Goal: Information Seeking & Learning: Learn about a topic

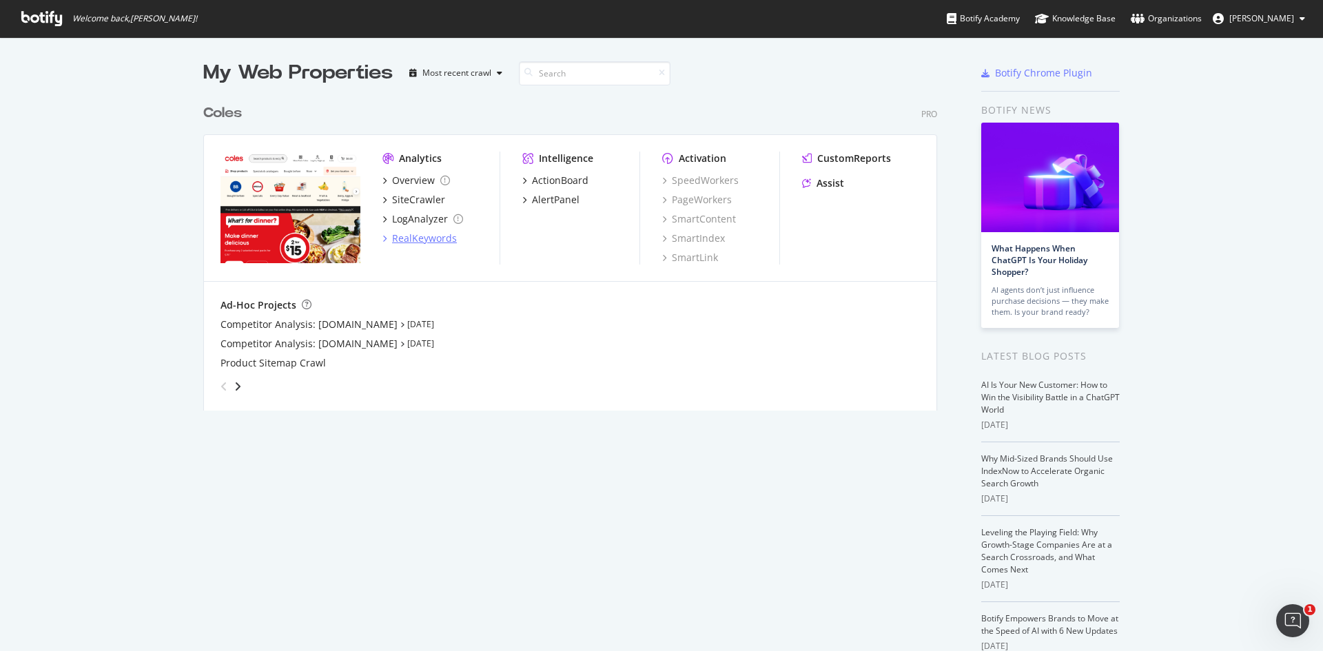
click at [424, 243] on div "RealKeywords" at bounding box center [424, 239] width 65 height 14
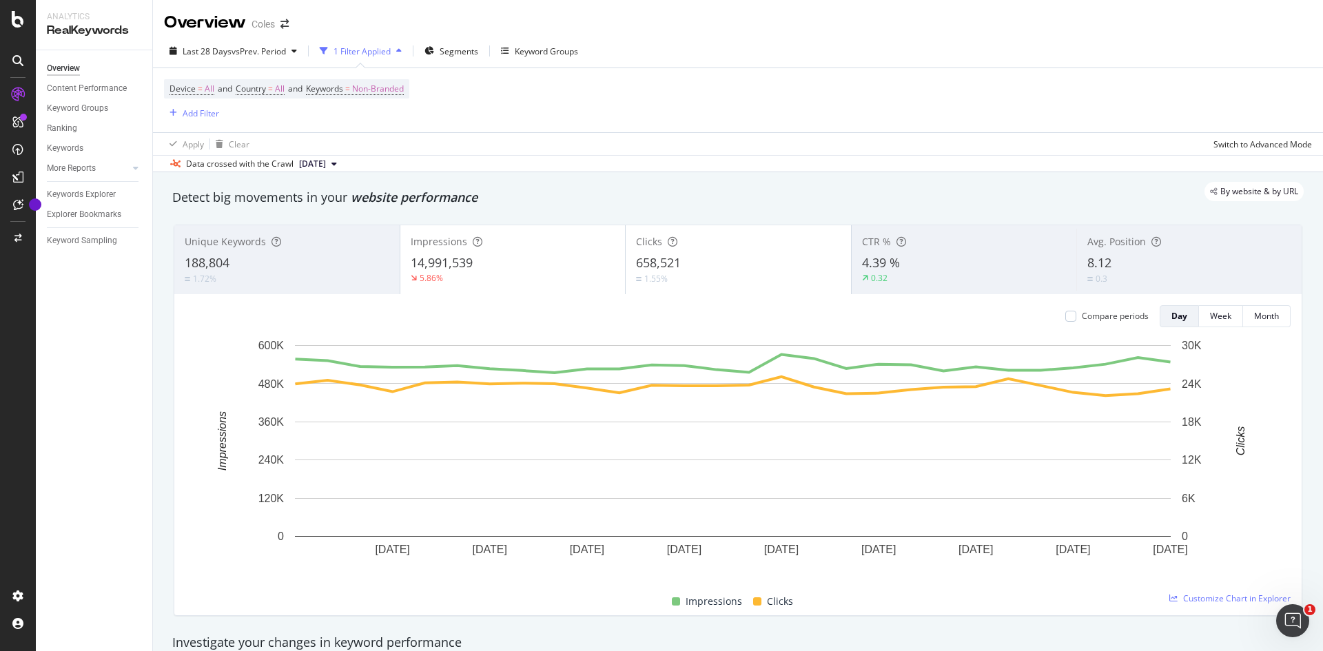
click at [342, 167] on button "[DATE]" at bounding box center [318, 164] width 49 height 17
click at [294, 51] on div "button" at bounding box center [294, 51] width 17 height 8
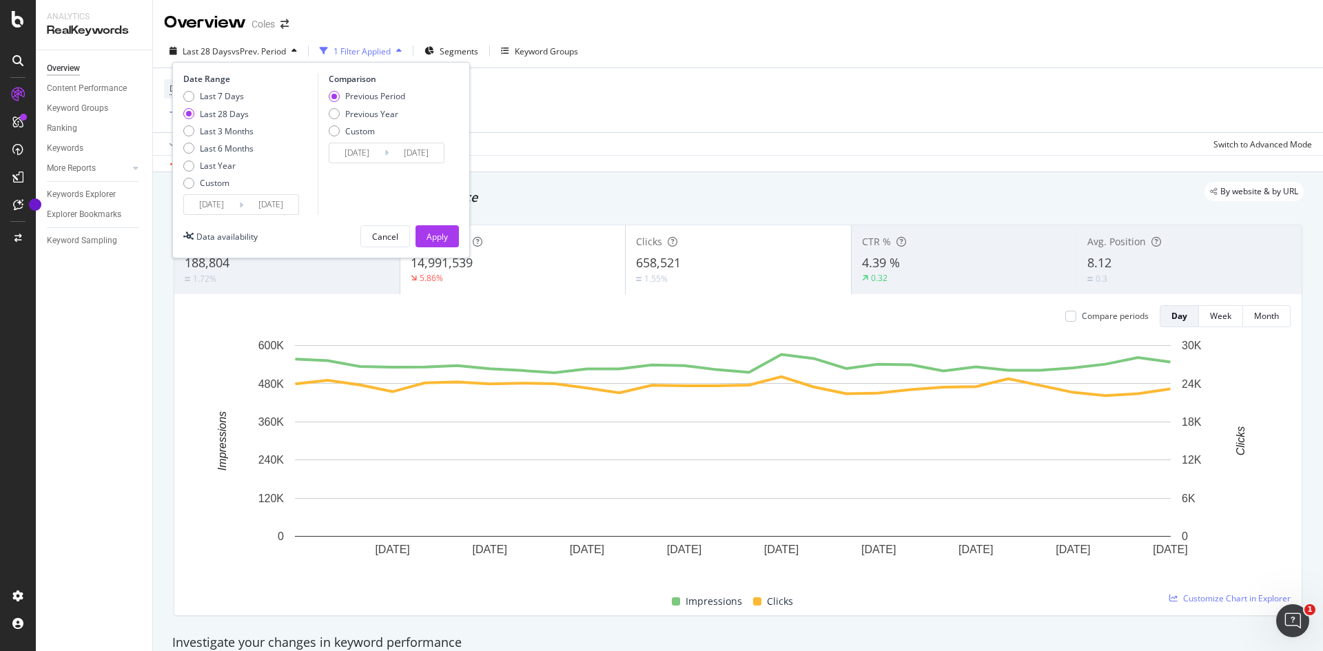
click at [206, 206] on input "[DATE]" at bounding box center [211, 204] width 55 height 19
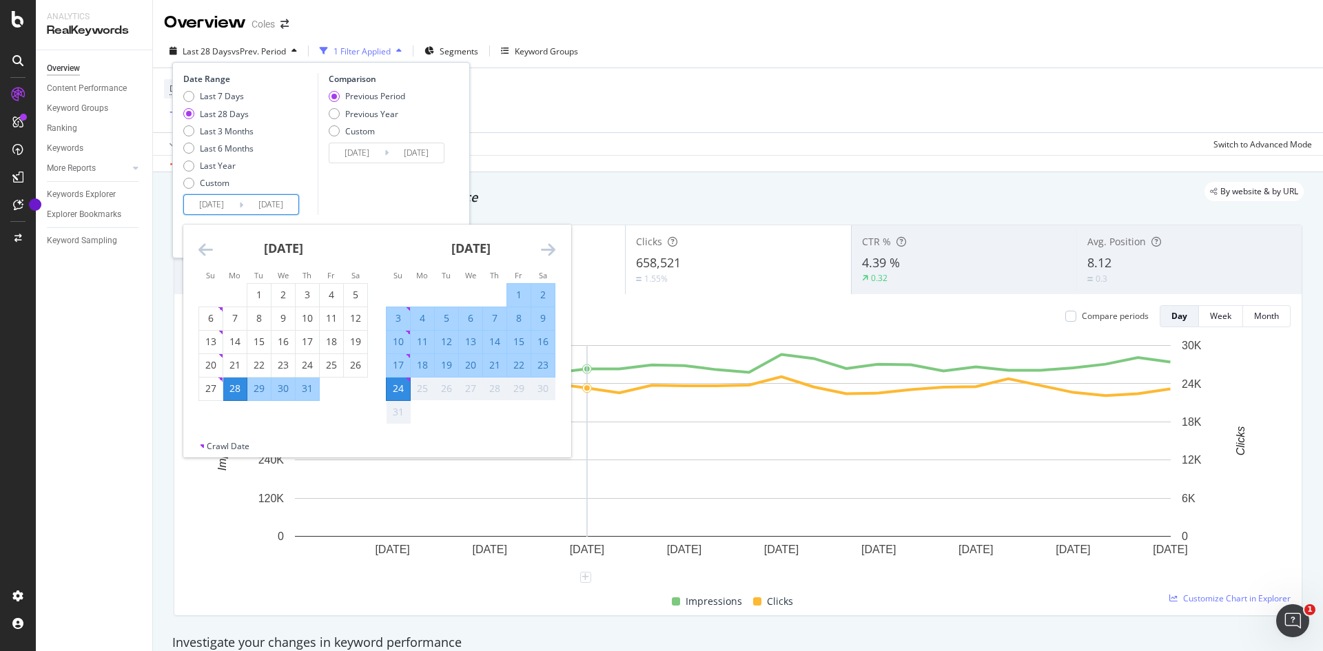
click at [544, 341] on div "16" at bounding box center [542, 342] width 23 height 14
type input "[DATE]"
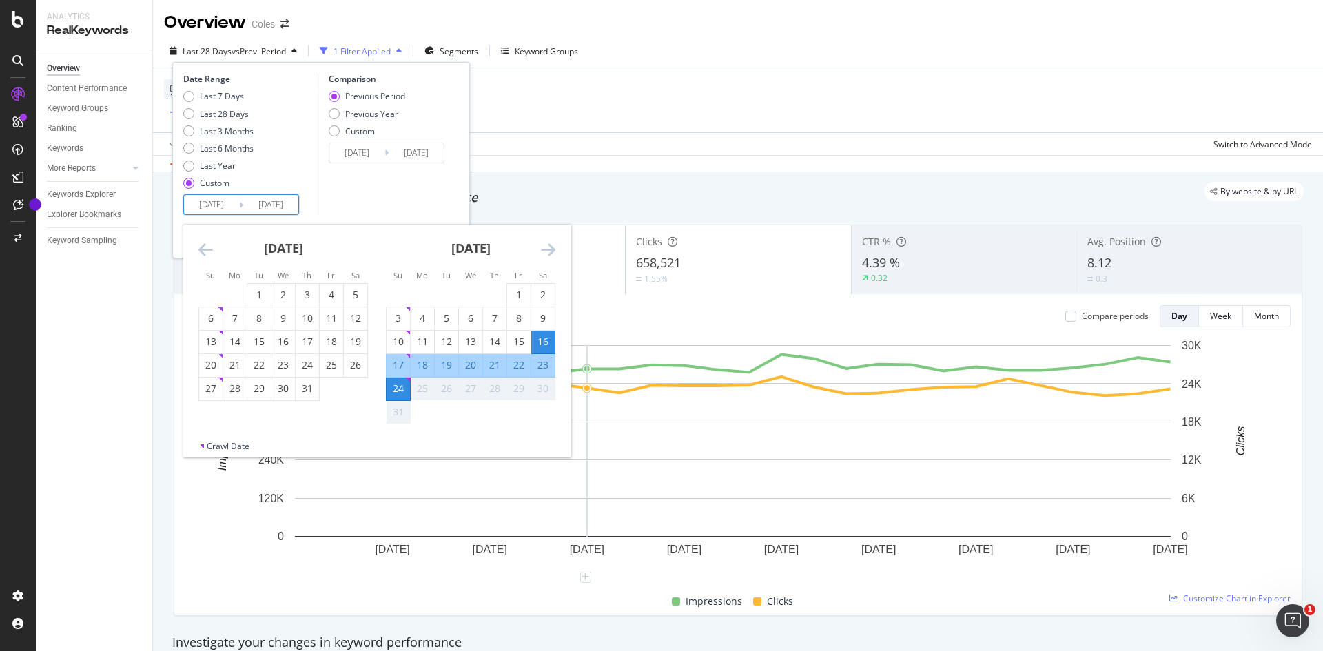
click at [400, 388] on div "24" at bounding box center [398, 389] width 23 height 14
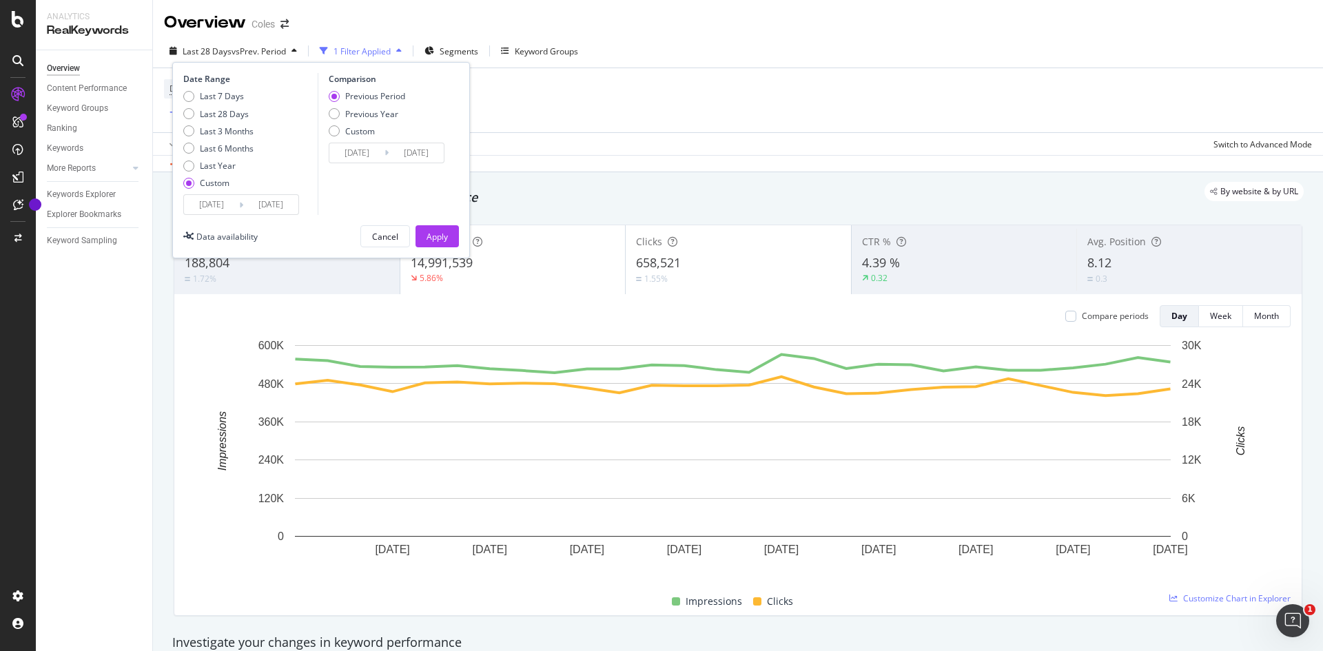
click at [238, 205] on input "[DATE]" at bounding box center [211, 204] width 55 height 19
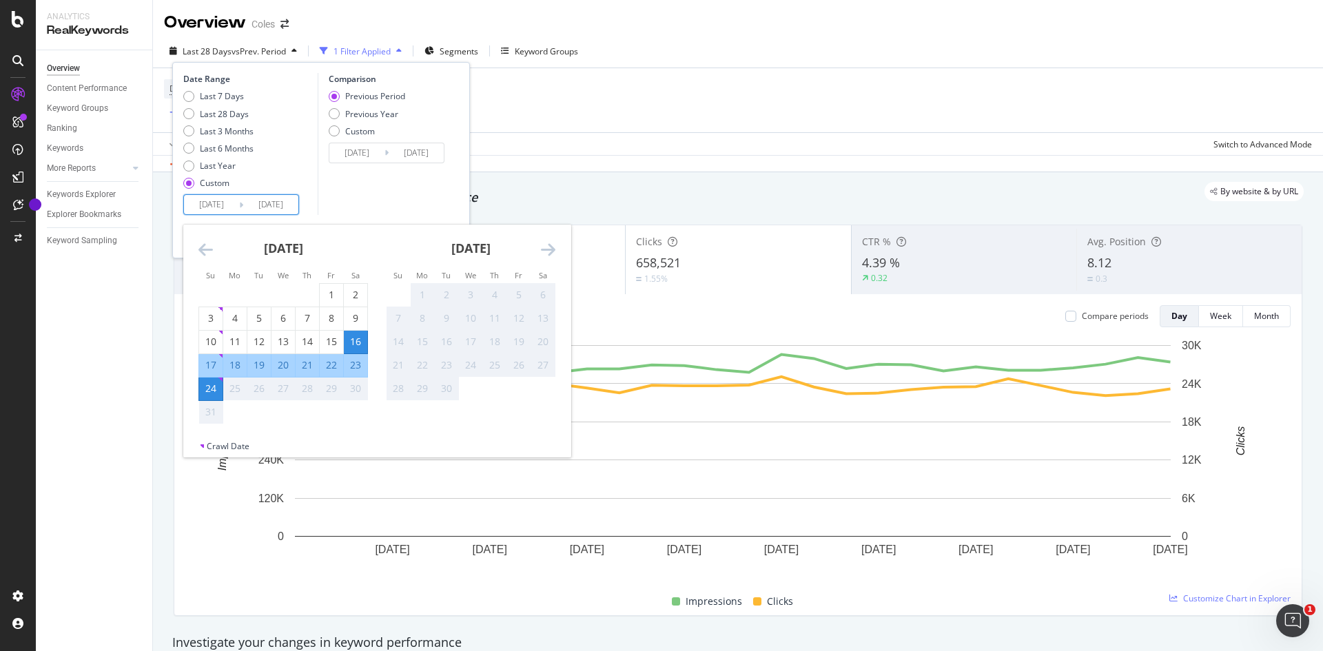
click at [202, 361] on div "17" at bounding box center [210, 365] width 23 height 14
type input "[DATE]"
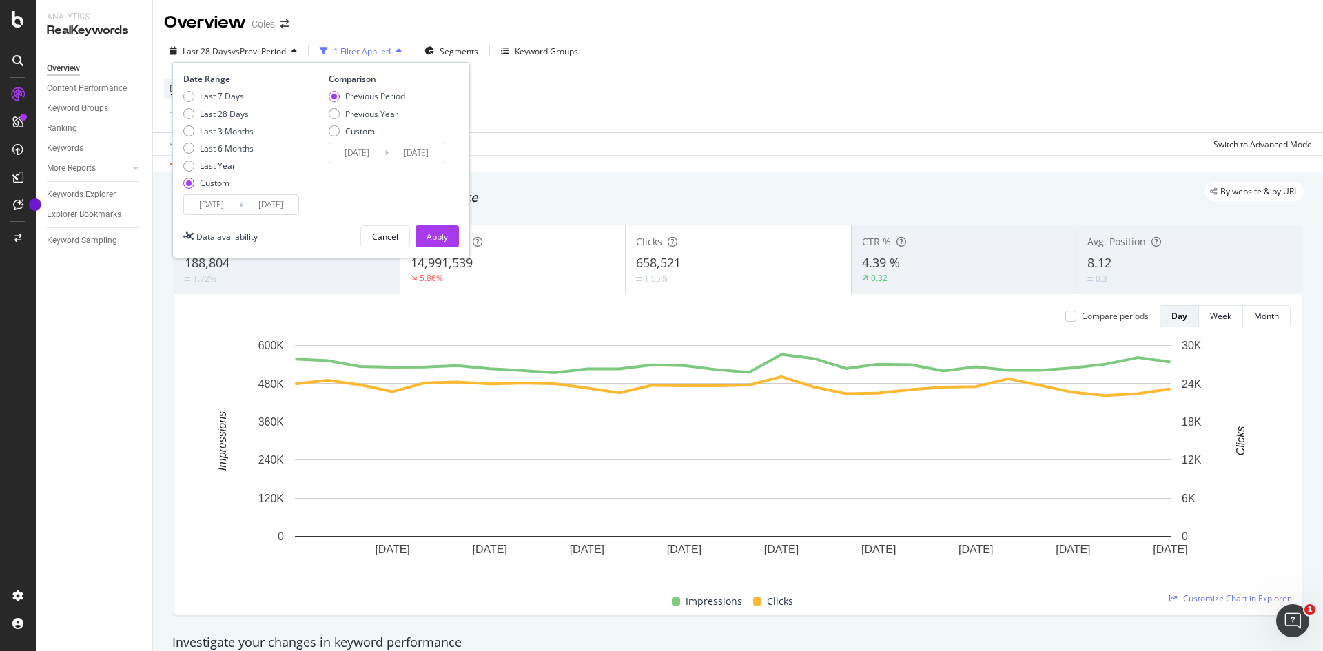
click at [319, 189] on div "Comparison Previous Period Previous Year Custom [DATE] Navigate forward to inte…" at bounding box center [383, 144] width 131 height 142
click at [427, 235] on div "Apply" at bounding box center [437, 237] width 21 height 12
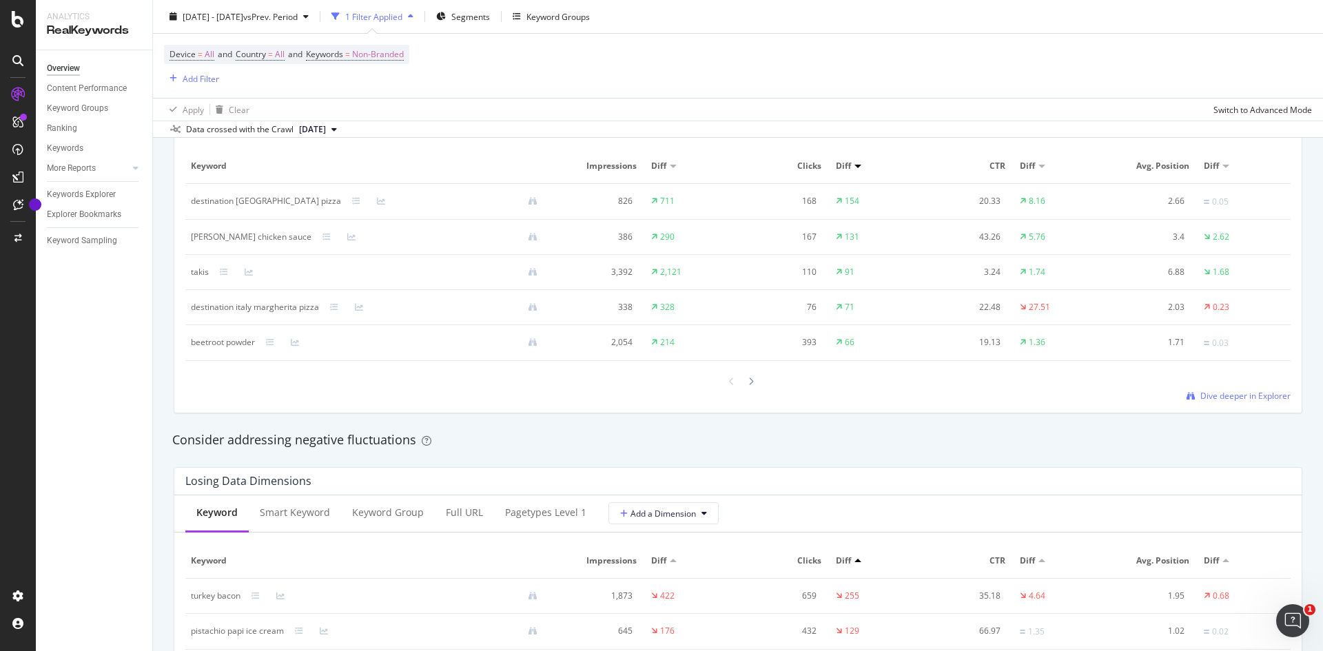
scroll to position [1309, 0]
click at [748, 384] on icon at bounding box center [751, 384] width 6 height 8
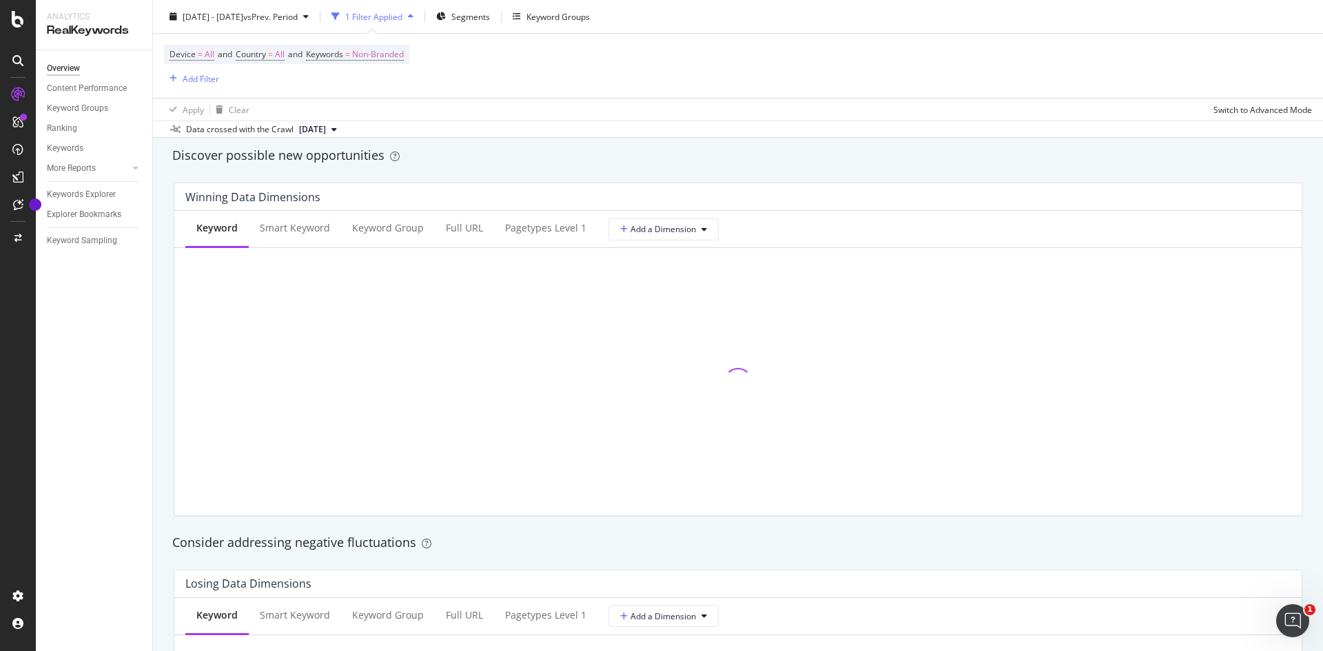
scroll to position [1171, 0]
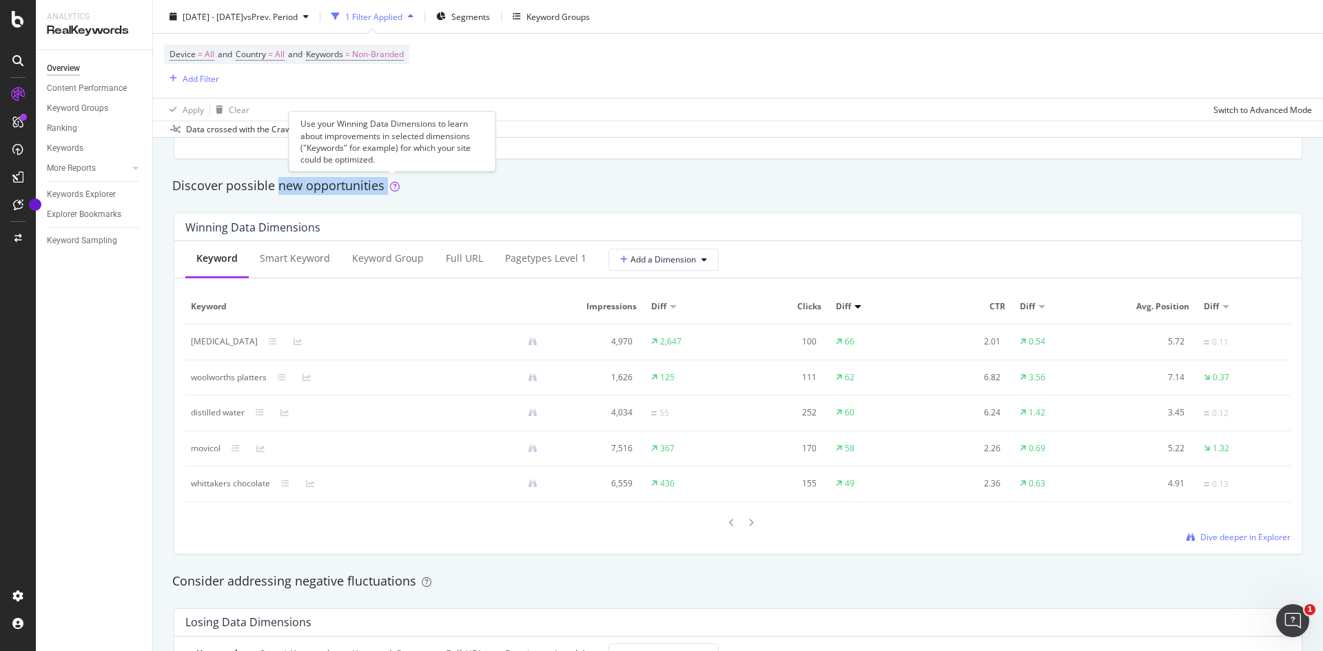
drag, startPoint x: 277, startPoint y: 185, endPoint x: 394, endPoint y: 187, distance: 117.2
click at [394, 187] on div "Discover possible new opportunities" at bounding box center [737, 186] width 1131 height 18
click at [429, 198] on div "Discover possible new opportunities" at bounding box center [737, 186] width 1145 height 32
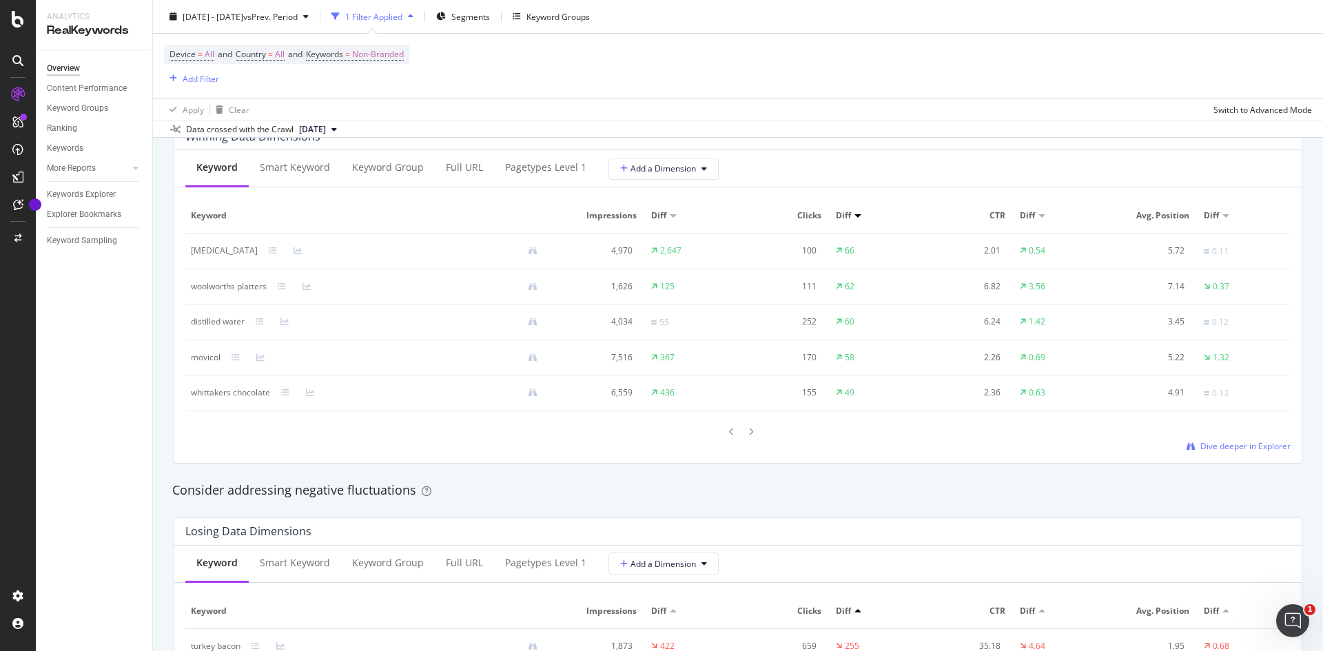
scroll to position [1240, 0]
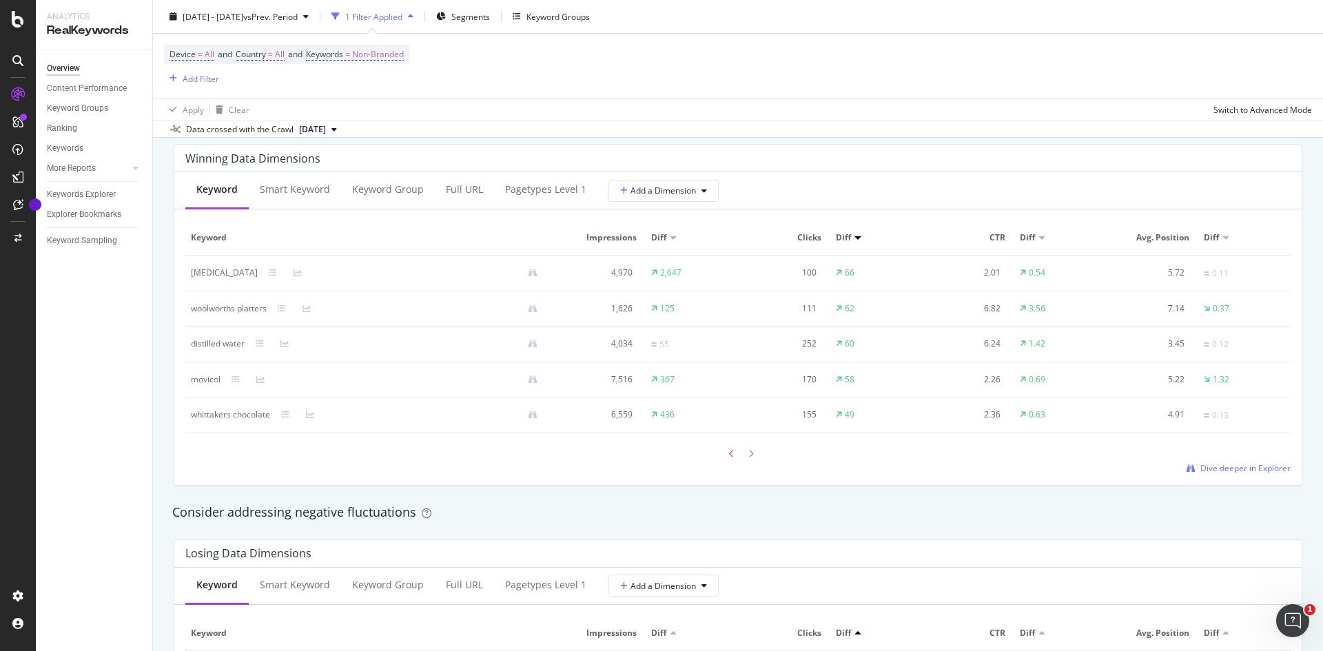
click at [729, 458] on icon at bounding box center [732, 454] width 6 height 8
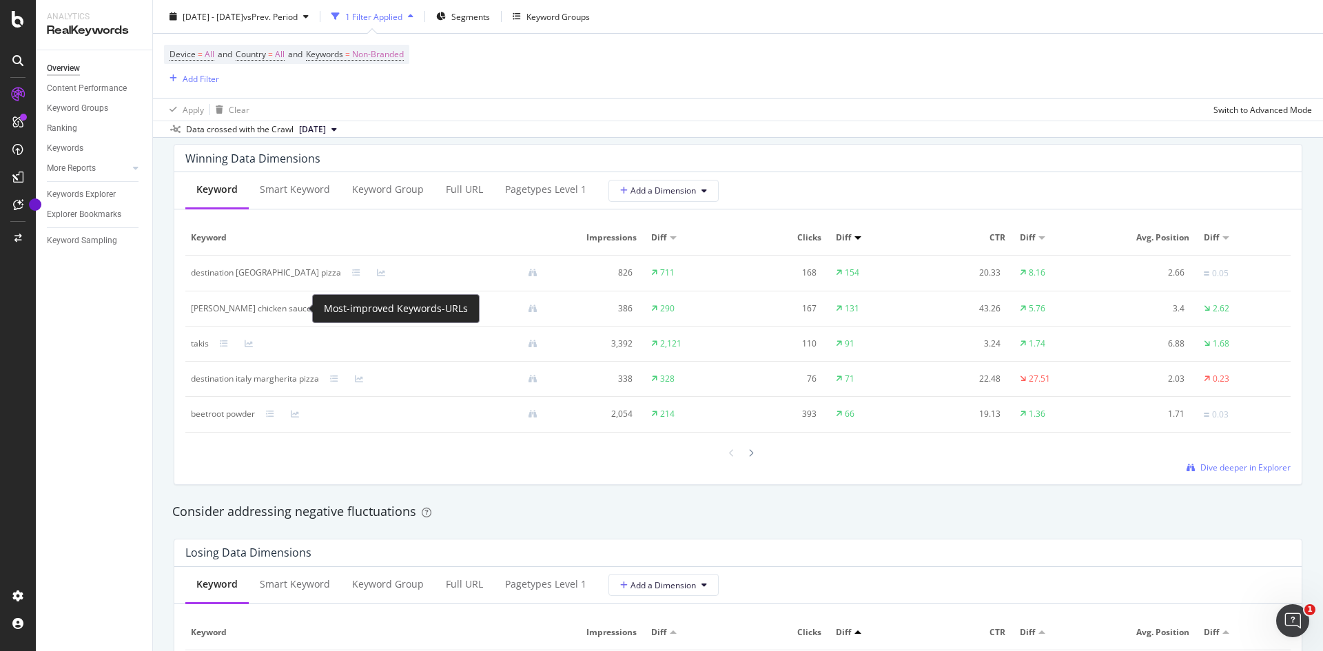
click at [322, 307] on icon at bounding box center [326, 309] width 8 height 8
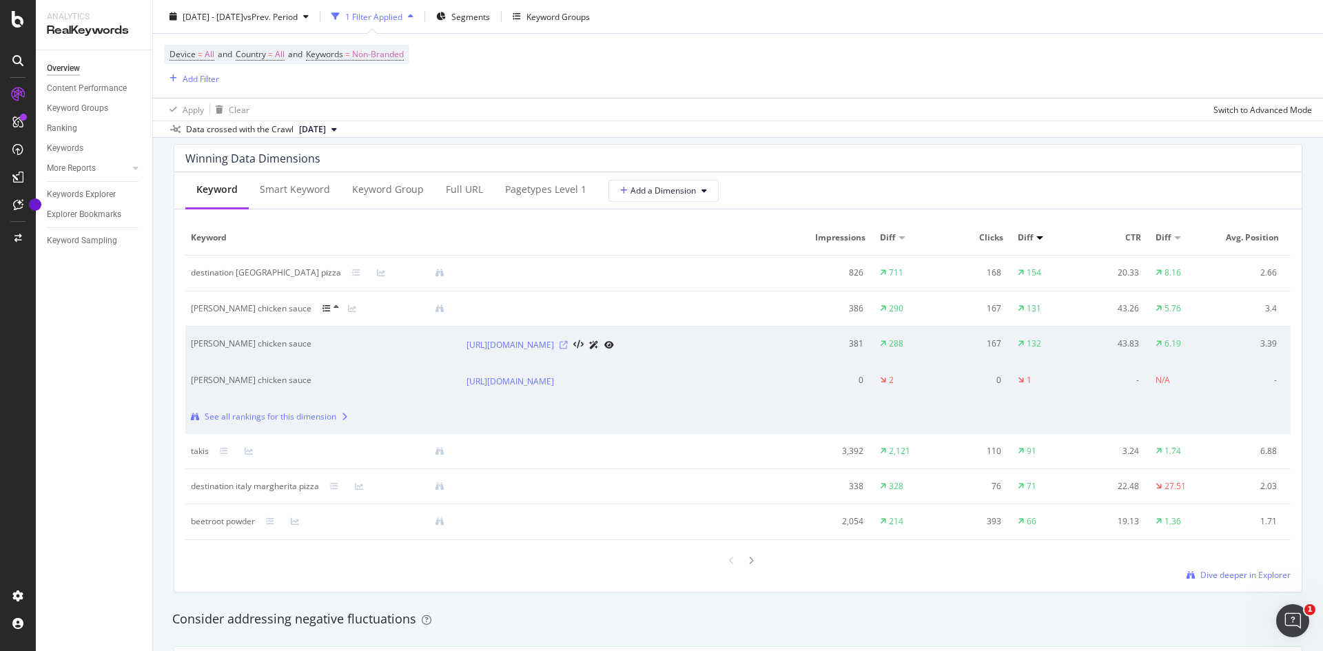
click at [568, 349] on icon at bounding box center [564, 345] width 8 height 8
